Goal: Find specific page/section: Find specific page/section

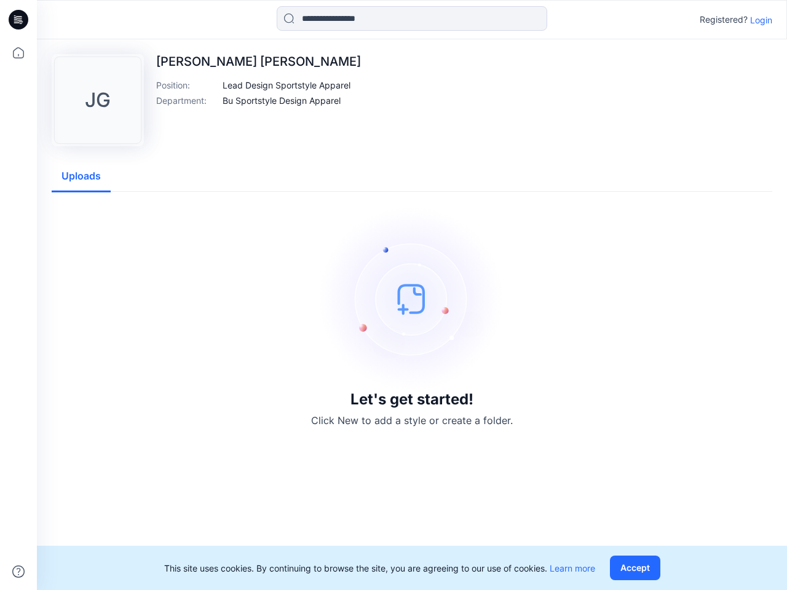
click at [394, 295] on img at bounding box center [412, 299] width 184 height 184
click at [19, 20] on icon at bounding box center [20, 20] width 5 height 1
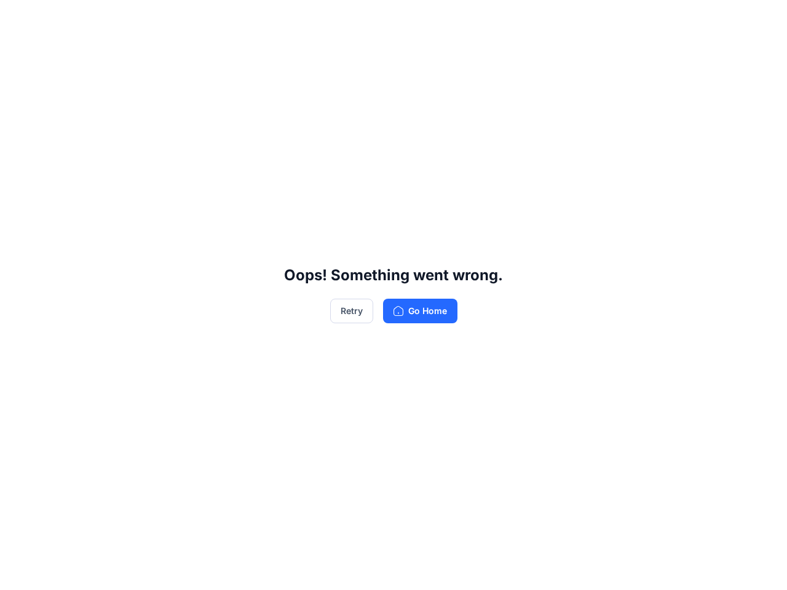
click at [18, 572] on div "Oops! Something went wrong. Retry Go Home" at bounding box center [393, 295] width 787 height 590
click at [412, 18] on div "Oops! Something went wrong. Retry Go Home" at bounding box center [393, 295] width 787 height 590
click at [761, 20] on div "Oops! Something went wrong. Retry Go Home" at bounding box center [393, 295] width 787 height 590
click at [287, 85] on div "Oops! Something went wrong. Retry Go Home" at bounding box center [393, 295] width 787 height 590
click at [282, 100] on div "Oops! Something went wrong. Retry Go Home" at bounding box center [393, 295] width 787 height 590
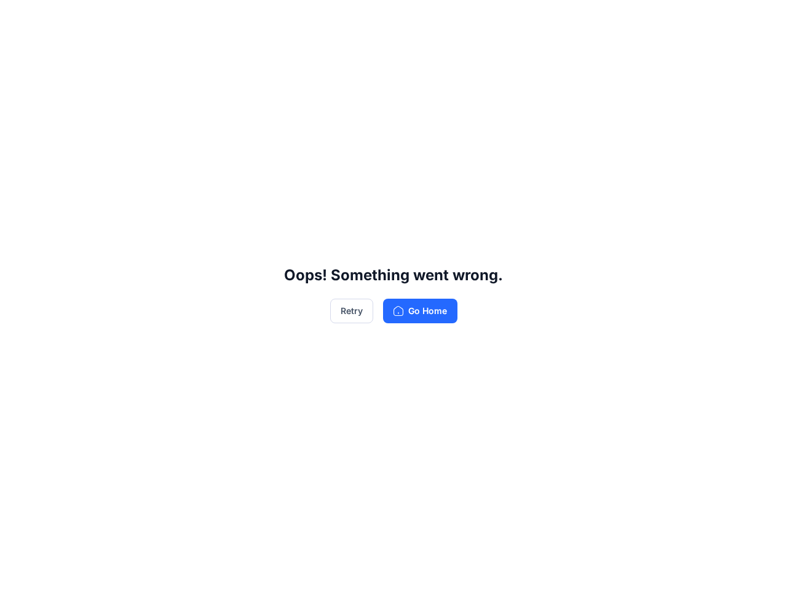
click at [81, 176] on div "Oops! Something went wrong. Retry Go Home" at bounding box center [393, 295] width 787 height 590
click at [638, 568] on div "Oops! Something went wrong. Retry Go Home" at bounding box center [393, 295] width 787 height 590
